Goal: Use online tool/utility: Utilize a website feature to perform a specific function

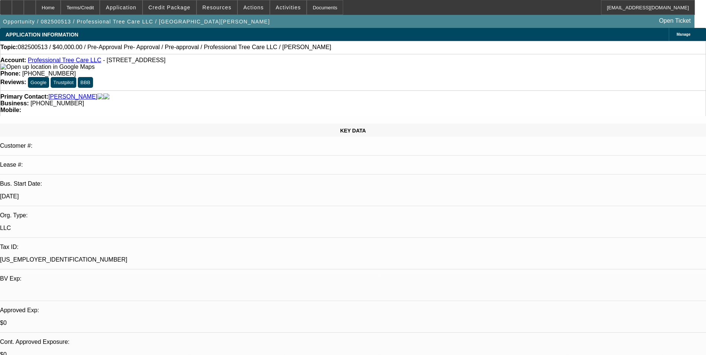
select select "0"
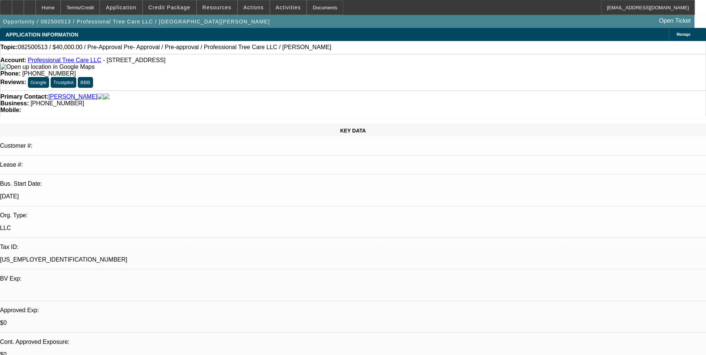
select select "0"
select select "1"
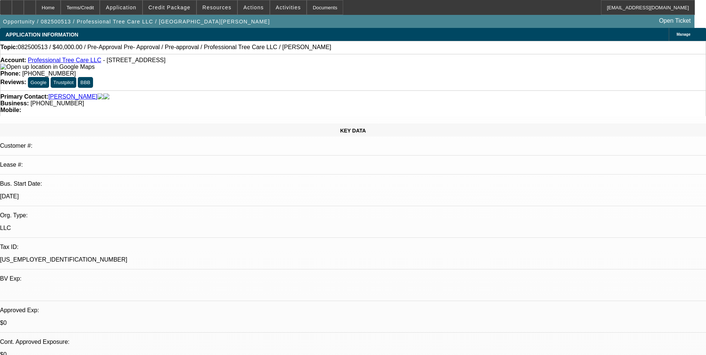
select select "1"
select select "6"
select select "1"
select select "6"
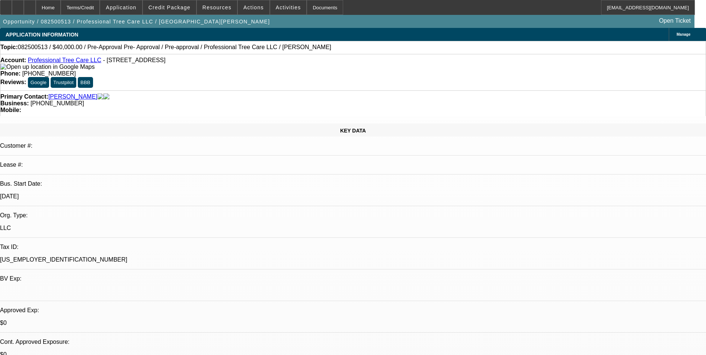
select select "1"
select select "6"
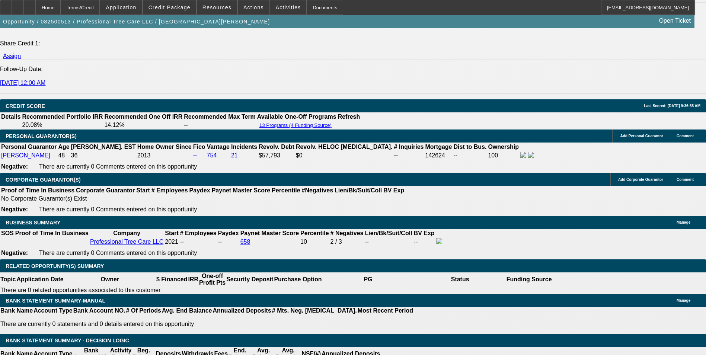
scroll to position [1005, 0]
